Goal: Download file/media

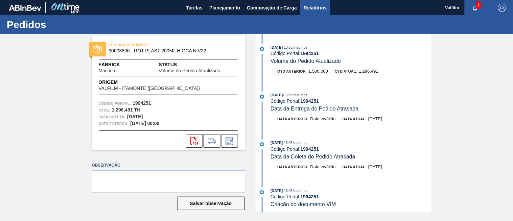
click at [318, 4] on span "Relatórios" at bounding box center [315, 8] width 23 height 8
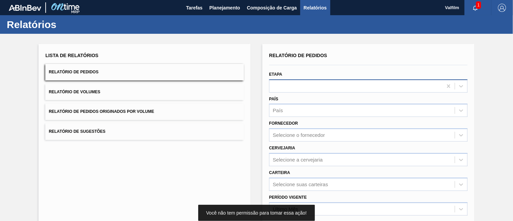
click at [315, 89] on div at bounding box center [355, 86] width 173 height 10
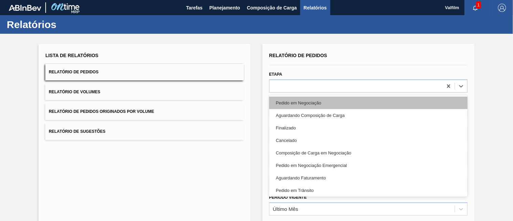
click at [310, 106] on div "Pedido em Negociação" at bounding box center [368, 103] width 198 height 13
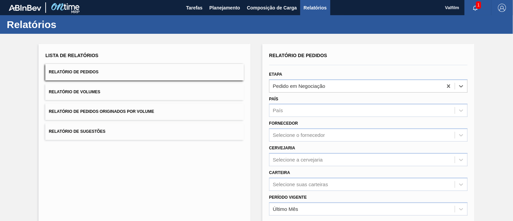
scroll to position [90, 0]
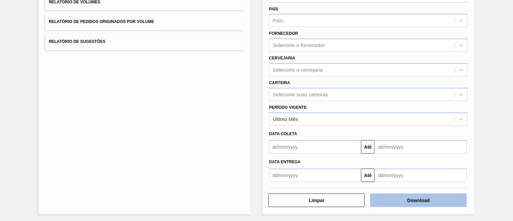
click at [433, 198] on button "Download" at bounding box center [418, 201] width 96 height 14
